Goal: Find specific page/section: Find specific page/section

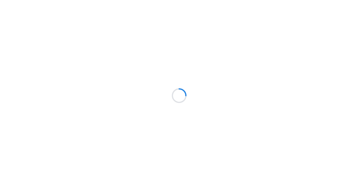
click at [270, 49] on div at bounding box center [179, 95] width 358 height 191
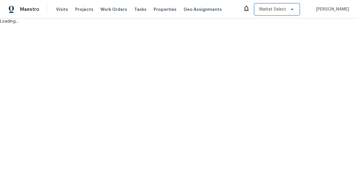
click at [271, 8] on span "Market Select" at bounding box center [272, 9] width 27 height 6
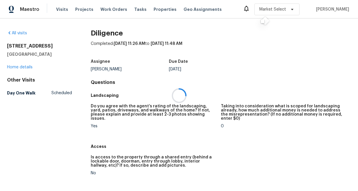
click at [290, 9] on div at bounding box center [179, 95] width 358 height 191
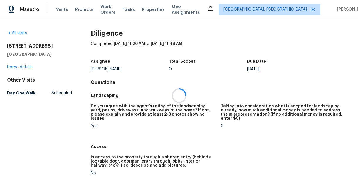
click at [292, 8] on div at bounding box center [179, 95] width 358 height 191
click at [276, 8] on div at bounding box center [179, 95] width 358 height 191
click at [58, 11] on span "Visits" at bounding box center [62, 9] width 12 height 6
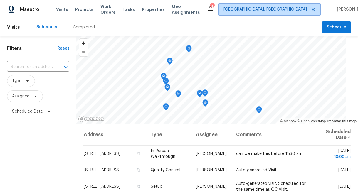
click at [269, 9] on span "Albuquerque, NM" at bounding box center [265, 9] width 83 height 6
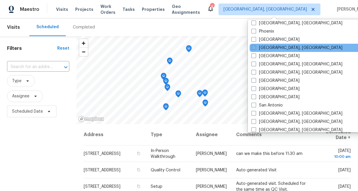
scroll to position [332, 0]
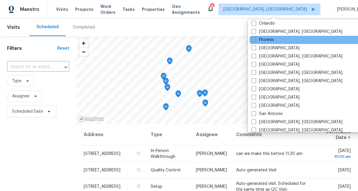
click at [255, 39] on span at bounding box center [254, 39] width 5 height 5
click at [255, 39] on input "Phoenix" at bounding box center [254, 39] width 4 height 4
checkbox input "true"
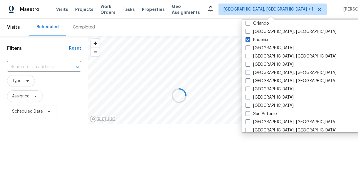
click at [76, 28] on div at bounding box center [179, 95] width 358 height 191
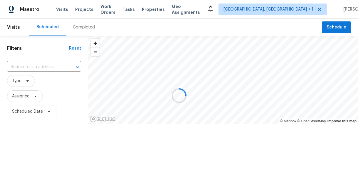
click at [84, 26] on div at bounding box center [179, 95] width 358 height 191
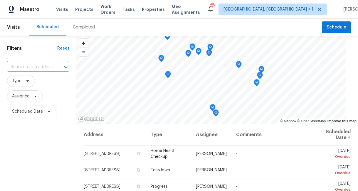
click at [84, 26] on div "Completed" at bounding box center [84, 27] width 22 height 6
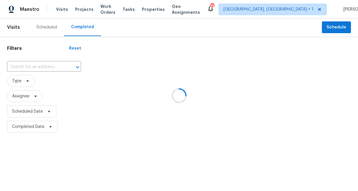
click at [47, 66] on div at bounding box center [179, 95] width 358 height 191
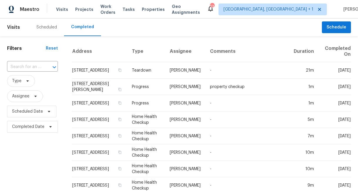
click at [40, 68] on input "text" at bounding box center [24, 67] width 34 height 9
type input "12954 w catalina"
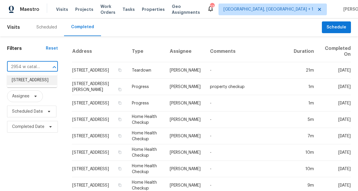
click at [41, 83] on li "12954 W Catalina Dr, Avondale, AZ 85392" at bounding box center [32, 81] width 50 height 10
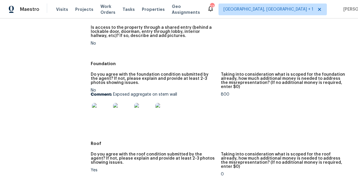
scroll to position [129, 0]
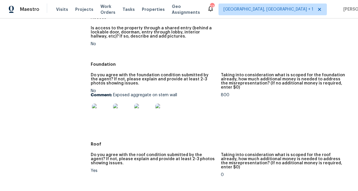
click at [103, 108] on img at bounding box center [101, 113] width 19 height 19
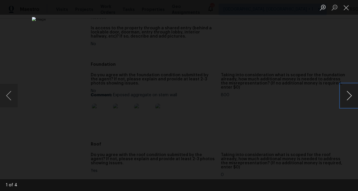
click at [349, 98] on button "Next image" at bounding box center [350, 96] width 18 height 24
click at [11, 96] on button "Previous image" at bounding box center [9, 96] width 18 height 24
click at [334, 23] on div "This image failed to load" at bounding box center [179, 95] width 358 height 191
click at [347, 9] on button "Close lightbox" at bounding box center [347, 7] width 12 height 10
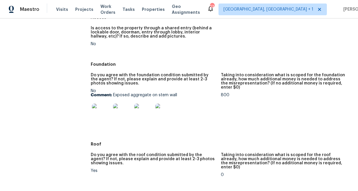
click at [167, 112] on img at bounding box center [164, 113] width 19 height 19
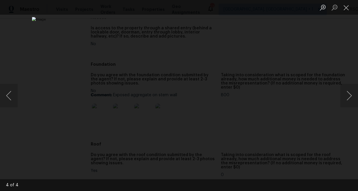
click at [326, 60] on div "Lightbox" at bounding box center [179, 95] width 358 height 191
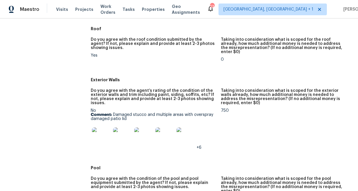
scroll to position [244, 0]
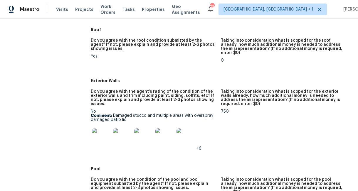
click at [101, 132] on img at bounding box center [101, 137] width 19 height 19
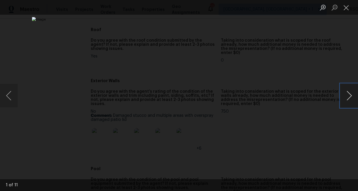
click at [346, 94] on button "Next image" at bounding box center [350, 96] width 18 height 24
click at [346, 99] on button "Next image" at bounding box center [350, 96] width 18 height 24
click at [350, 92] on button "Next image" at bounding box center [350, 96] width 18 height 24
click at [346, 99] on button "Next image" at bounding box center [350, 96] width 18 height 24
click at [350, 94] on button "Next image" at bounding box center [350, 96] width 18 height 24
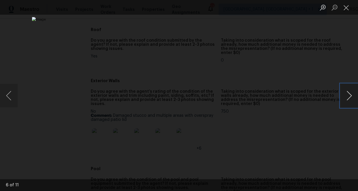
click at [346, 104] on button "Next image" at bounding box center [350, 96] width 18 height 24
click at [348, 95] on button "Next image" at bounding box center [350, 96] width 18 height 24
click at [345, 6] on button "Close lightbox" at bounding box center [347, 7] width 12 height 10
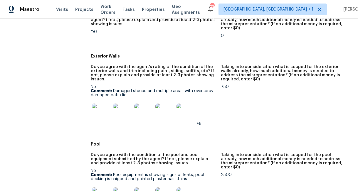
scroll to position [83, 0]
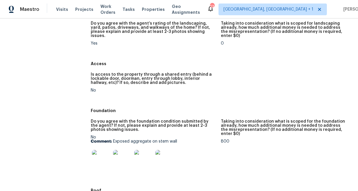
click at [103, 161] on img at bounding box center [101, 159] width 19 height 19
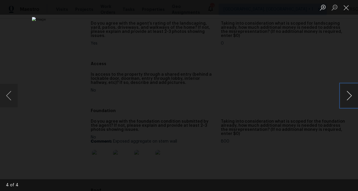
click at [346, 102] on button "Next image" at bounding box center [350, 96] width 18 height 24
click at [347, 101] on button "Next image" at bounding box center [350, 96] width 18 height 24
click at [343, 103] on button "Next image" at bounding box center [350, 96] width 18 height 24
click at [350, 97] on button "Next image" at bounding box center [350, 96] width 18 height 24
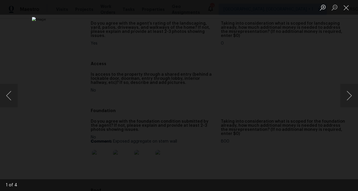
click at [355, 49] on div "Lightbox" at bounding box center [179, 95] width 358 height 191
